Goal: Complete application form: Complete application form

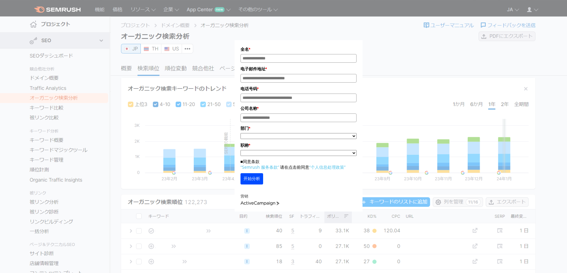
click at [512, 12] on div "全名 * 电子邮件地址 * 电话号码 * 公司名称 * *" at bounding box center [298, 107] width 479 height 209
click at [514, 12] on div "全名 * 电子邮件地址 * 电话号码 * 公司名称 * *" at bounding box center [298, 107] width 479 height 209
click at [513, 12] on div "全名 * 电子邮件地址 * 电话号码 * 公司名称 * *" at bounding box center [298, 107] width 479 height 209
click at [290, 57] on input "姓名*" at bounding box center [298, 58] width 116 height 9
click at [440, 70] on div "全名 * 电子邮件地址 * 电话号码 * 公司名称 * *" at bounding box center [298, 109] width 297 height 204
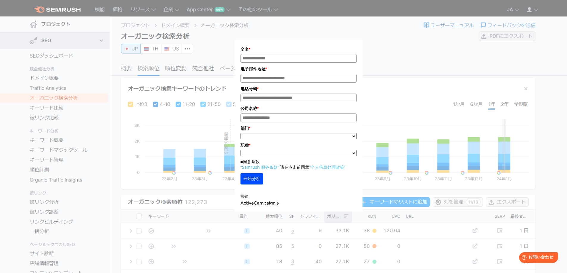
click at [518, 8] on div "全名 * 电子邮件地址 * 电话号码 * 公司名称 * *" at bounding box center [298, 107] width 479 height 209
